Goal: Navigation & Orientation: Understand site structure

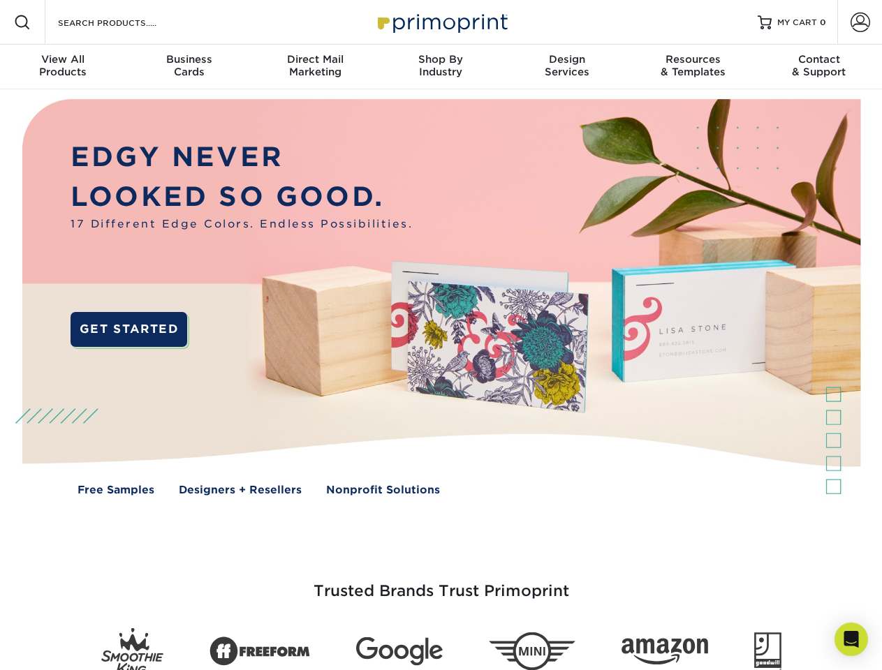
click at [440, 335] on img at bounding box center [440, 307] width 873 height 436
click at [22, 22] on span at bounding box center [22, 22] width 17 height 17
click at [859, 22] on span at bounding box center [860, 23] width 20 height 20
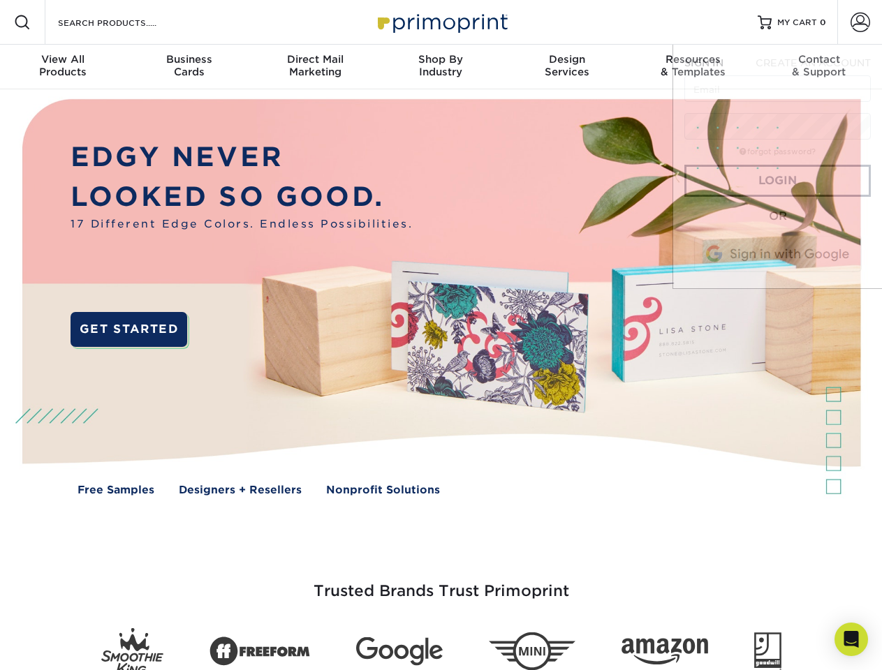
click at [63, 67] on div "View All Products" at bounding box center [63, 65] width 126 height 25
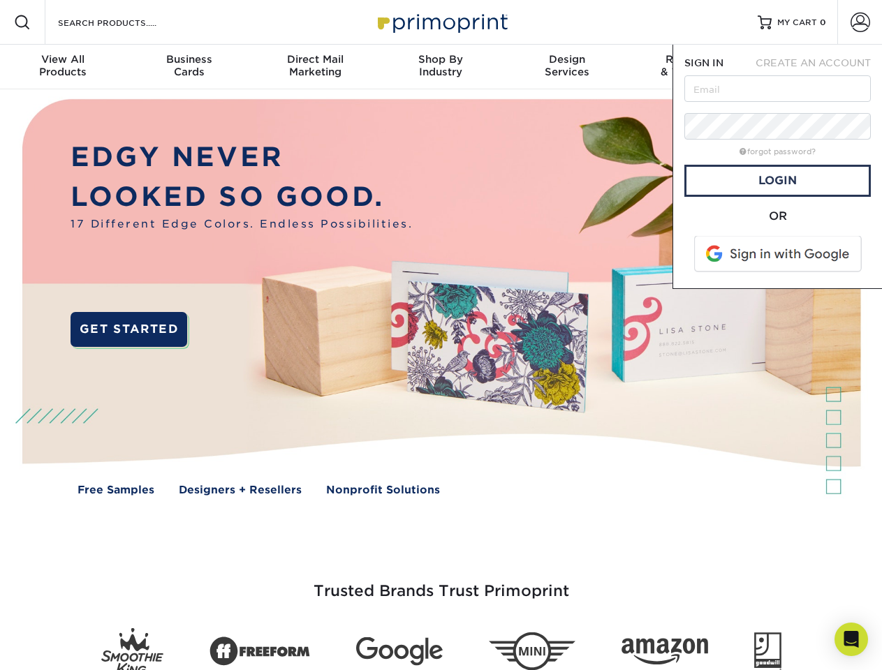
click at [188, 67] on div "Business Cards" at bounding box center [189, 65] width 126 height 25
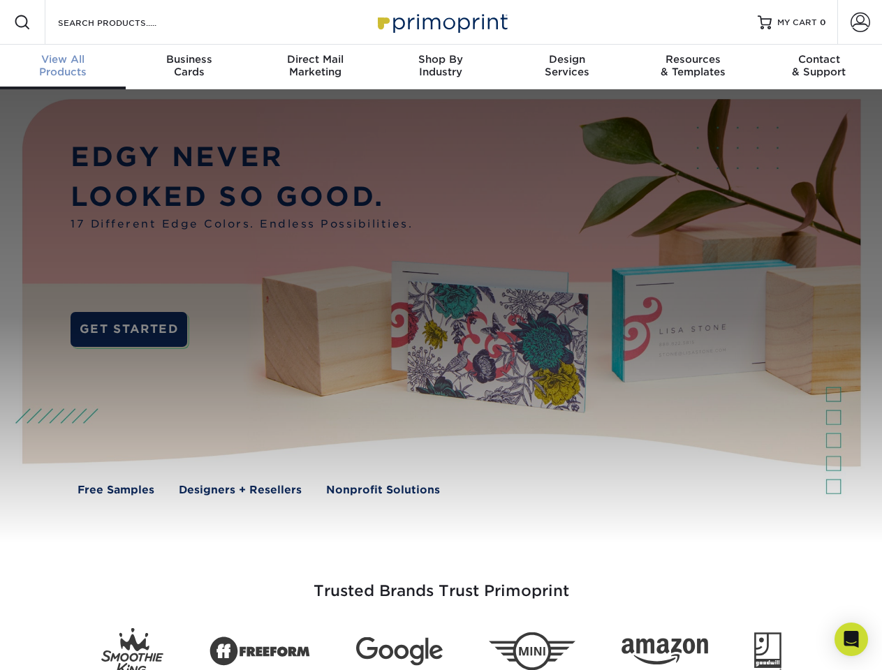
click at [315, 67] on div "Direct Mail Marketing" at bounding box center [315, 65] width 126 height 25
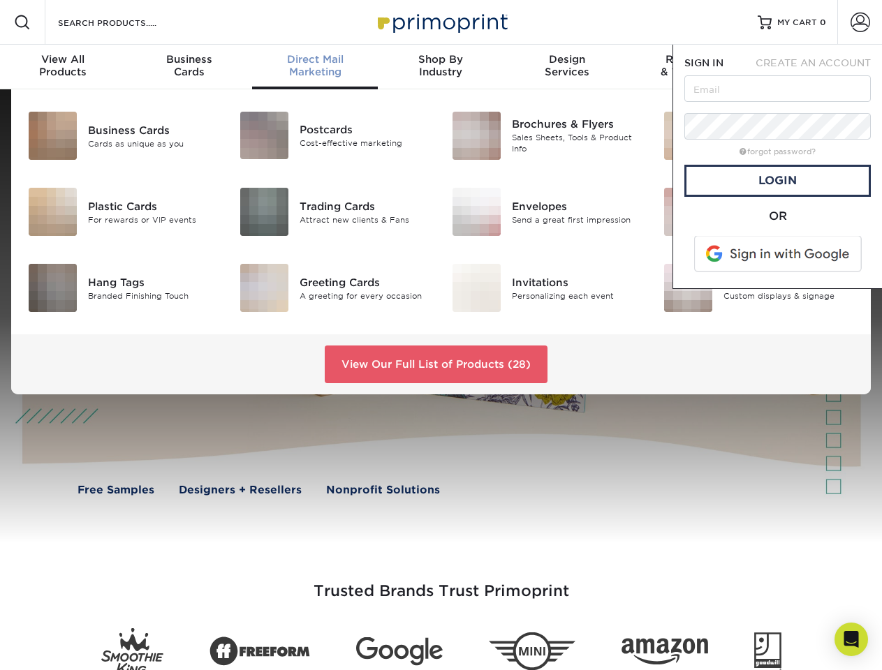
click at [440, 67] on div "Shop By Industry" at bounding box center [441, 65] width 126 height 25
click at [567, 67] on div "Design Services" at bounding box center [567, 65] width 126 height 25
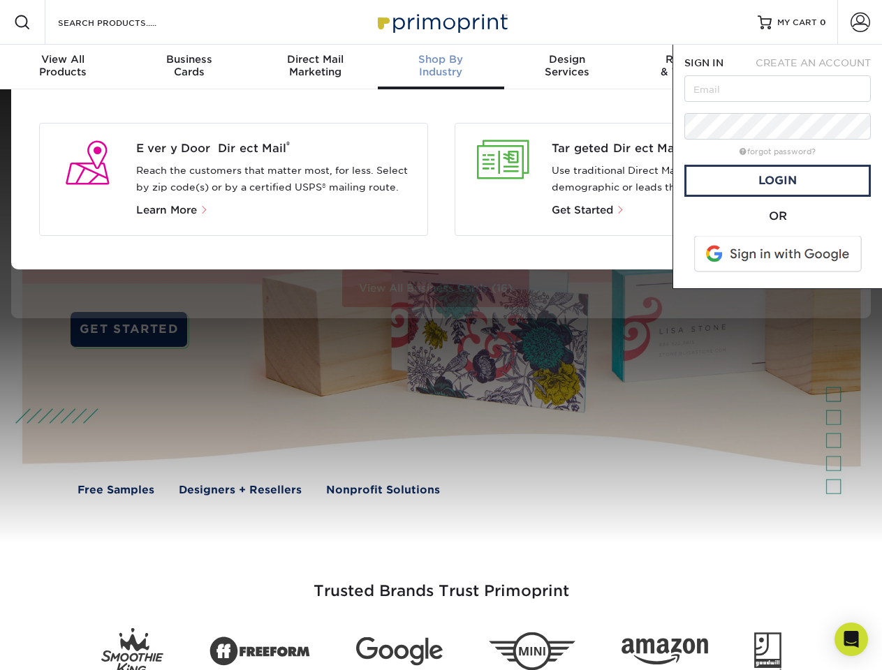
click at [693, 67] on span "SIGN IN" at bounding box center [703, 62] width 39 height 11
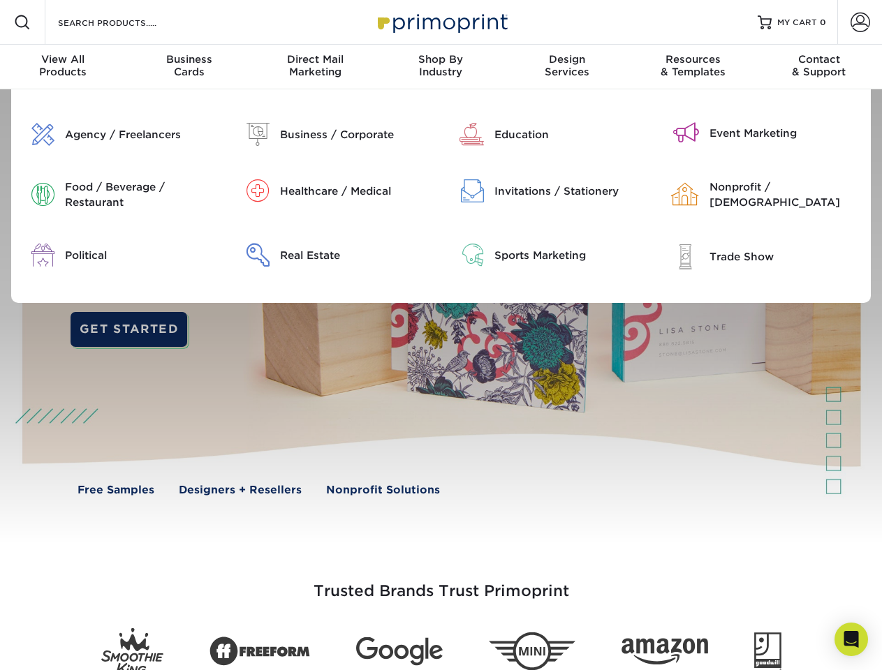
click at [819, 67] on div "Contact & Support" at bounding box center [819, 65] width 126 height 25
